Goal: Navigation & Orientation: Find specific page/section

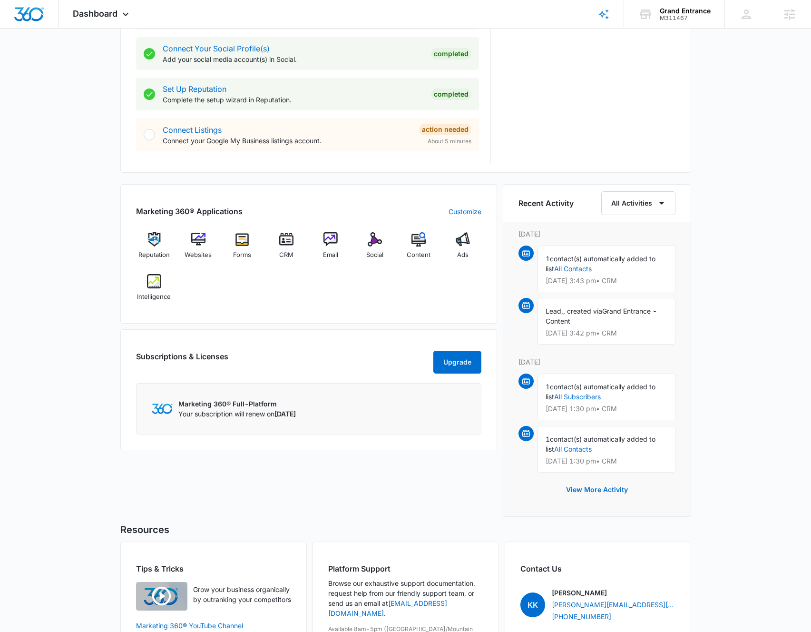
scroll to position [503, 0]
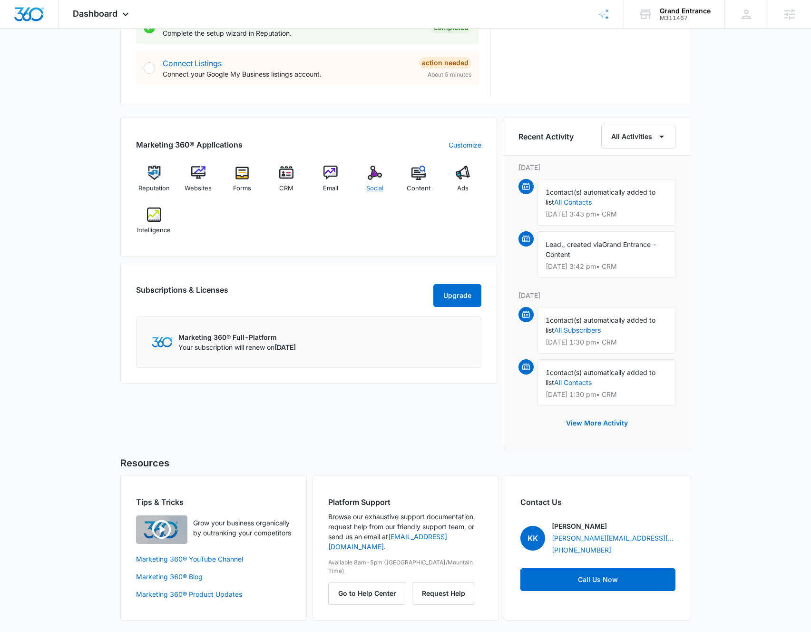
click at [369, 173] on img at bounding box center [375, 173] width 14 height 14
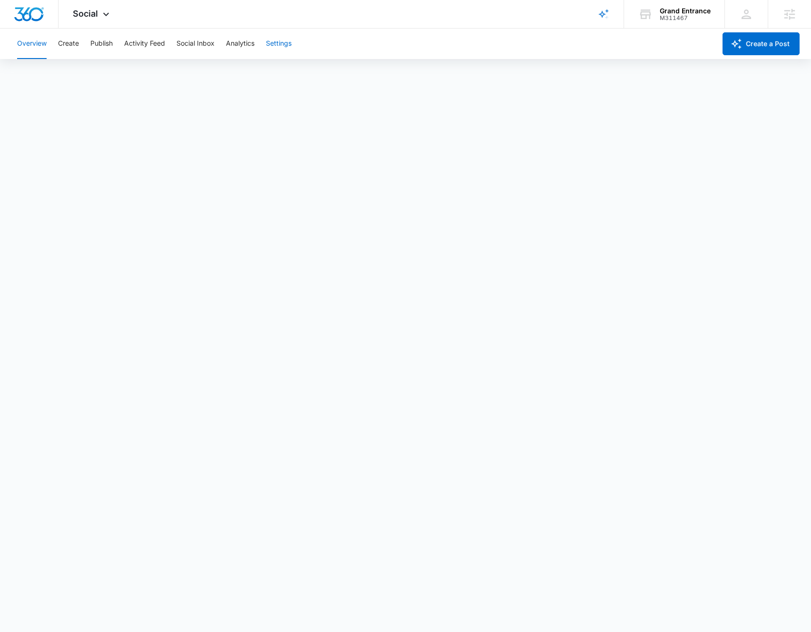
click at [277, 44] on button "Settings" at bounding box center [279, 44] width 26 height 30
click at [62, 45] on button "Create" at bounding box center [68, 44] width 21 height 30
click at [100, 45] on button "Publish" at bounding box center [101, 44] width 22 height 30
click at [27, 41] on button "Overview" at bounding box center [32, 44] width 30 height 30
click at [109, 44] on button "Publish" at bounding box center [101, 44] width 22 height 30
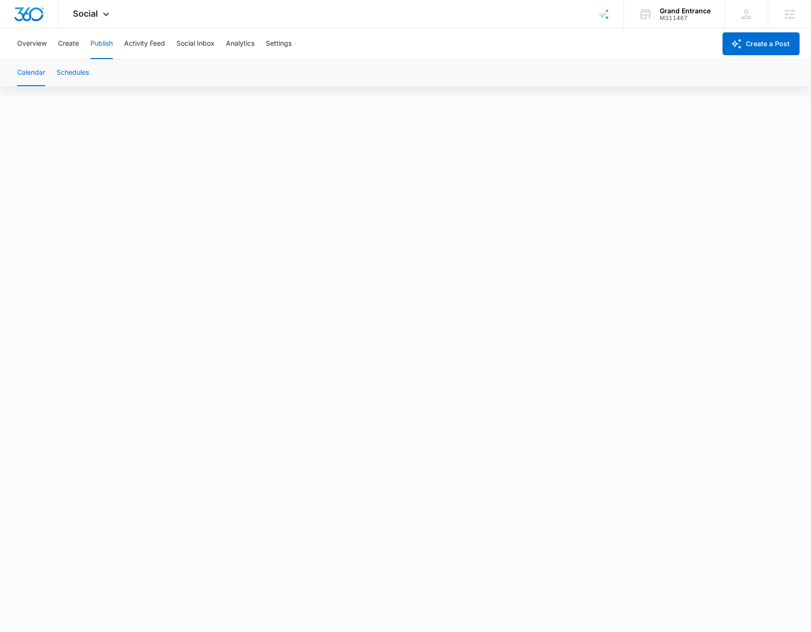
click at [74, 76] on button "Schedules" at bounding box center [73, 72] width 32 height 27
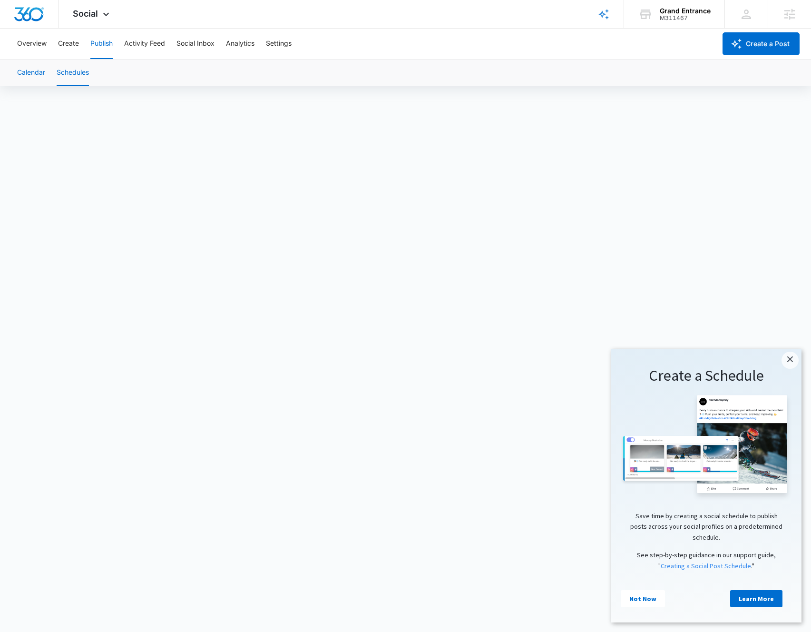
click at [36, 74] on button "Calendar" at bounding box center [31, 72] width 28 height 27
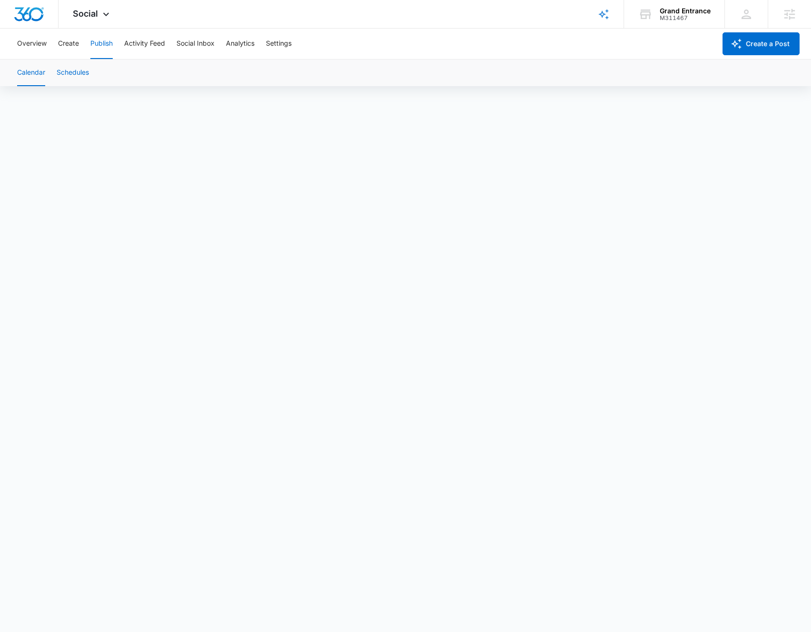
click at [61, 72] on button "Schedules" at bounding box center [73, 72] width 32 height 27
click at [31, 40] on button "Overview" at bounding box center [32, 44] width 30 height 30
click at [281, 41] on button "Settings" at bounding box center [279, 44] width 26 height 30
click at [72, 42] on button "Create" at bounding box center [68, 44] width 21 height 30
click at [663, 12] on div "Grand Entrance" at bounding box center [685, 11] width 51 height 8
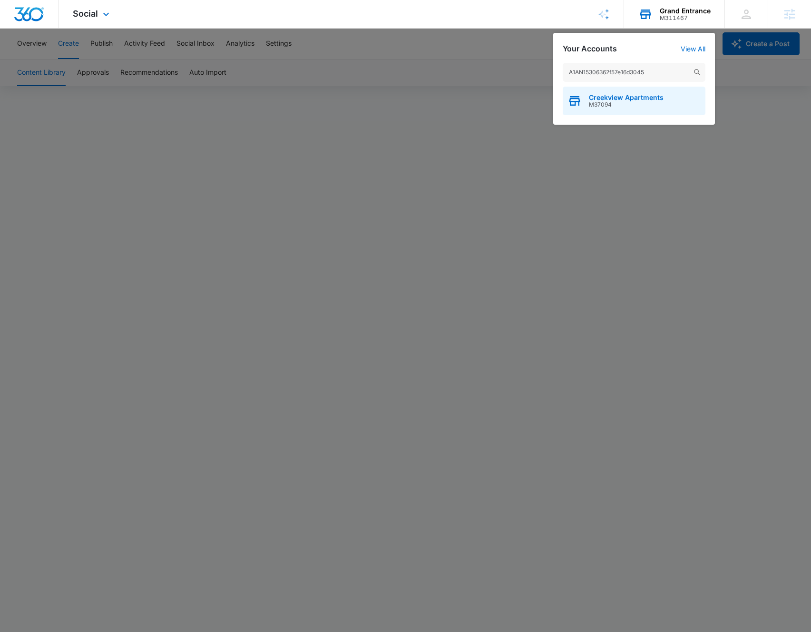
type input "A1AN15306362f57e16d3045"
click at [609, 100] on span "Creekview Apartments" at bounding box center [626, 98] width 75 height 8
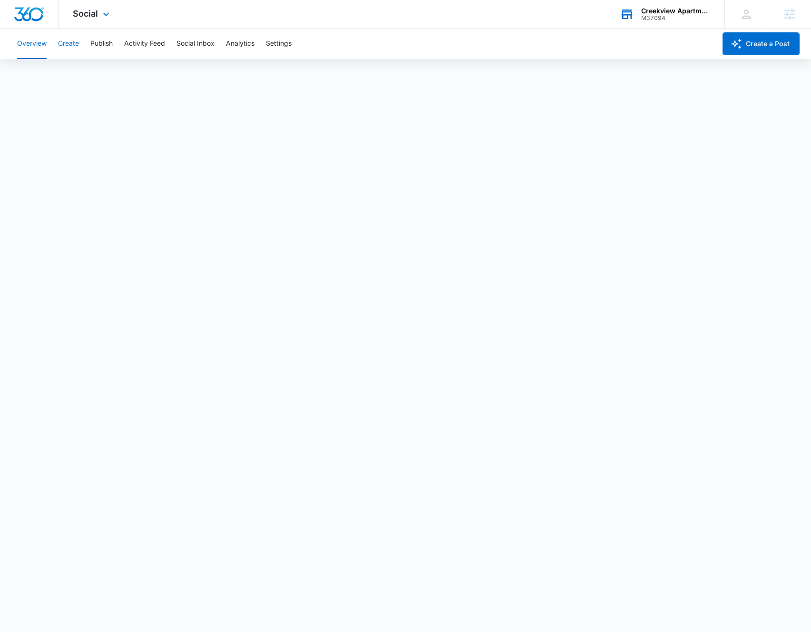
click at [74, 40] on button "Create" at bounding box center [68, 44] width 21 height 30
click at [452, 71] on div "Content Library Approvals Recommendations Auto Import" at bounding box center [405, 72] width 789 height 27
click at [683, 11] on div "Creekview Apartments" at bounding box center [676, 11] width 69 height 8
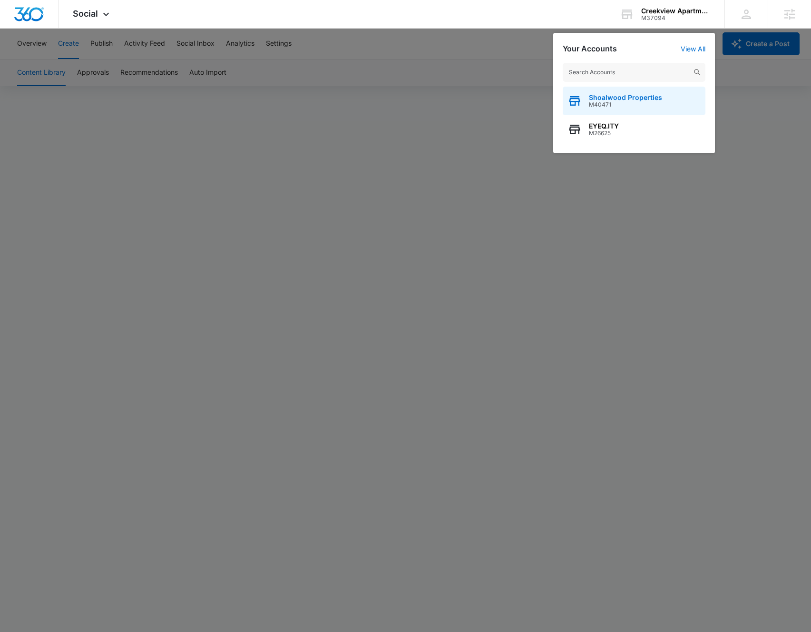
click at [609, 99] on span "Shoalwood Properties" at bounding box center [625, 98] width 73 height 8
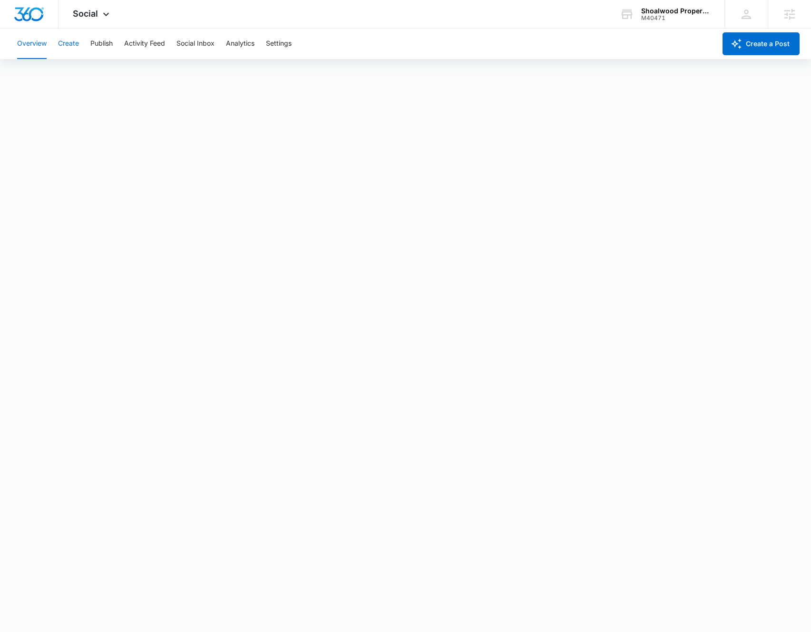
click at [63, 40] on button "Create" at bounding box center [68, 44] width 21 height 30
